Goal: Task Accomplishment & Management: Use online tool/utility

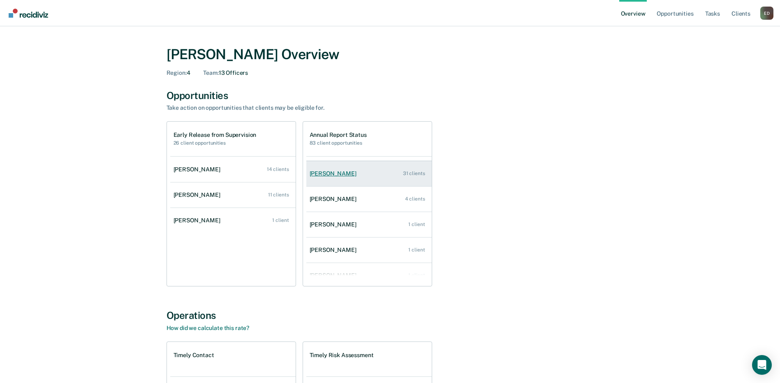
scroll to position [33, 0]
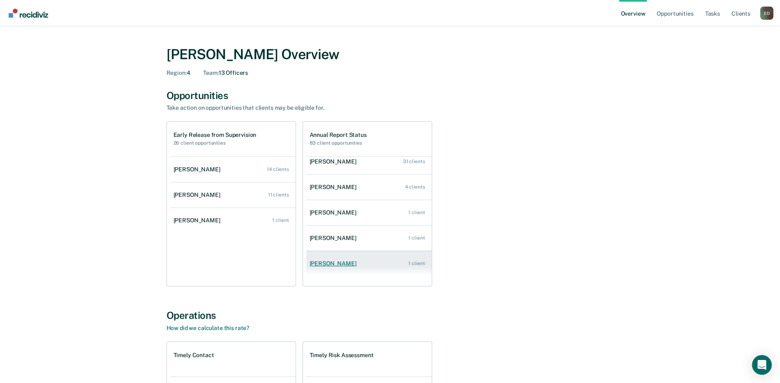
click at [340, 260] on div "[PERSON_NAME]" at bounding box center [334, 263] width 50 height 7
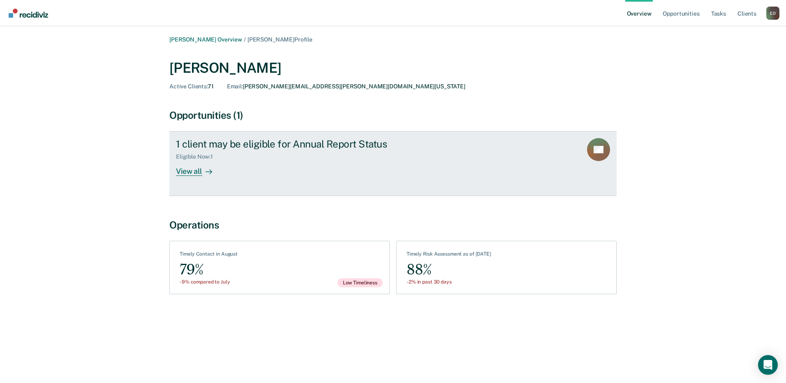
click at [191, 171] on div "View all" at bounding box center [199, 168] width 46 height 16
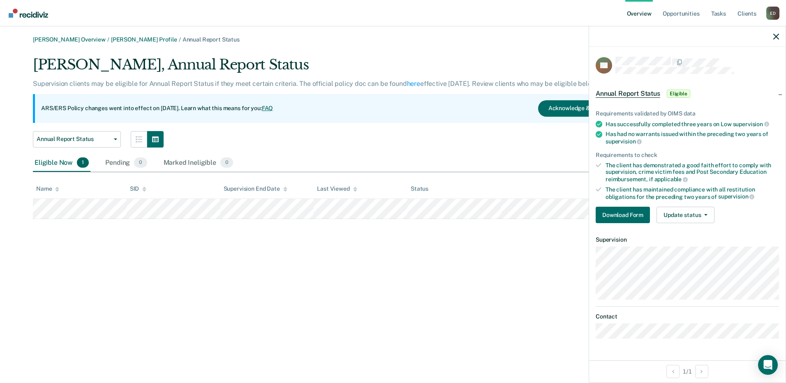
click at [462, 248] on div "[PERSON_NAME] Overview / [PERSON_NAME] Profile / Annual Report Status [PERSON_N…" at bounding box center [393, 196] width 766 height 321
click at [780, 33] on div at bounding box center [687, 36] width 196 height 21
click at [776, 35] on icon "button" at bounding box center [776, 37] width 6 height 6
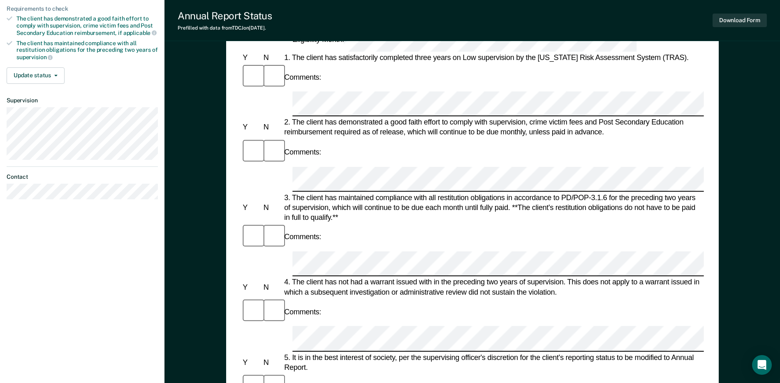
scroll to position [164, 0]
